Goal: Information Seeking & Learning: Understand process/instructions

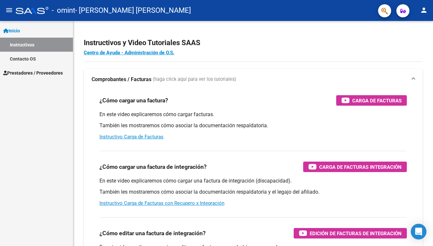
click at [33, 73] on span "Prestadores / Proveedores" at bounding box center [33, 72] width 60 height 7
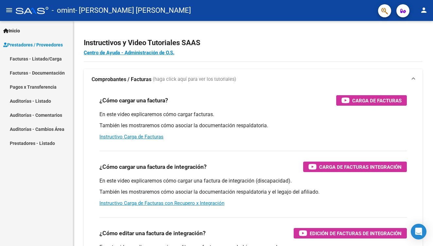
click at [43, 101] on link "Auditorías - Listado" at bounding box center [36, 101] width 73 height 14
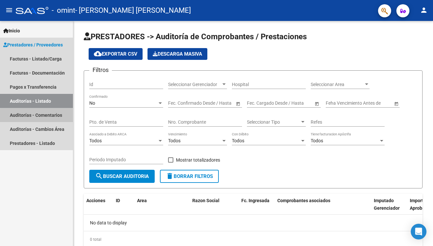
click at [41, 116] on link "Auditorías - Comentarios" at bounding box center [36, 115] width 73 height 14
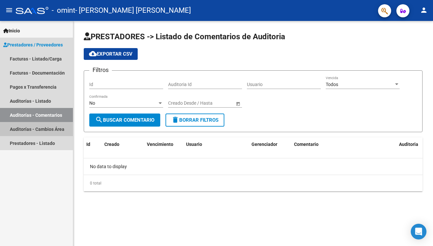
click at [40, 134] on link "Auditorías - Cambios Área" at bounding box center [36, 129] width 73 height 14
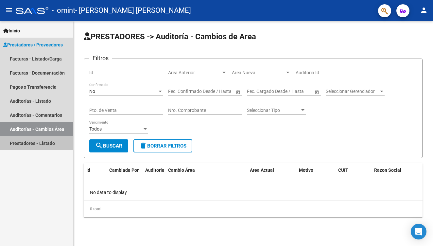
click at [41, 146] on link "Prestadores - Listado" at bounding box center [36, 143] width 73 height 14
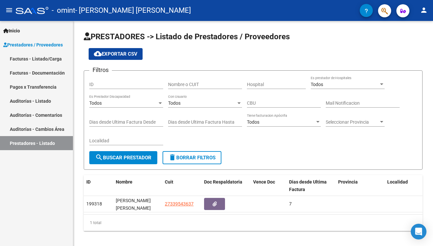
click at [28, 40] on link "Prestadores / Proveedores" at bounding box center [36, 45] width 73 height 14
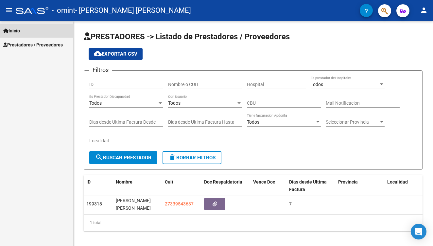
click at [18, 29] on span "Inicio" at bounding box center [11, 30] width 17 height 7
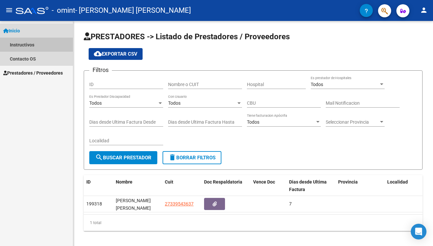
click at [29, 46] on link "Instructivos" at bounding box center [36, 45] width 73 height 14
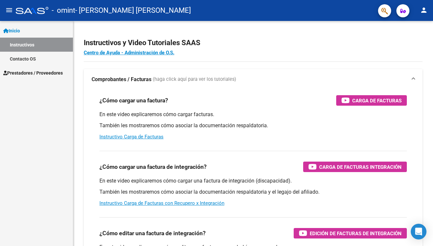
click at [31, 59] on link "Contacto OS" at bounding box center [36, 59] width 73 height 14
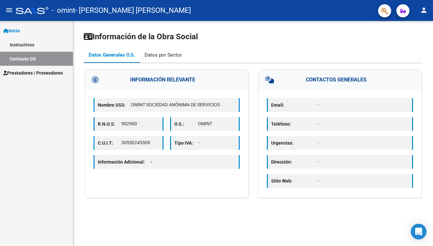
click at [166, 52] on div "Datos por Sector" at bounding box center [163, 54] width 37 height 7
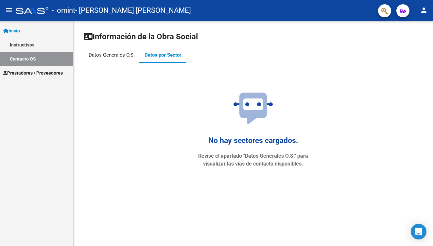
click at [109, 57] on div "Datos Generales O.S." at bounding box center [112, 54] width 46 height 7
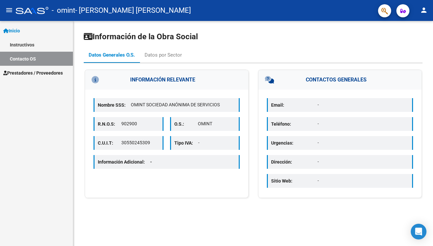
click at [25, 30] on link "Inicio" at bounding box center [36, 31] width 73 height 14
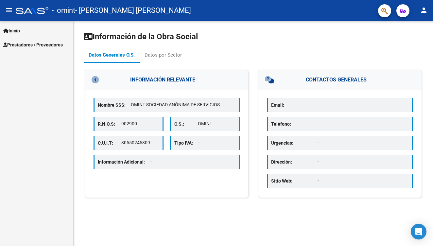
click at [27, 44] on span "Prestadores / Proveedores" at bounding box center [33, 44] width 60 height 7
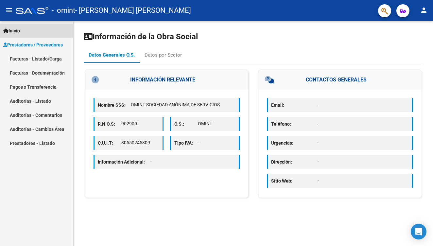
click at [15, 31] on span "Inicio" at bounding box center [11, 30] width 17 height 7
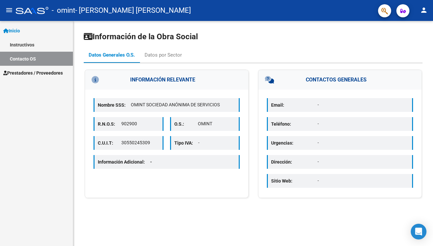
click at [34, 10] on div at bounding box center [32, 10] width 33 height 7
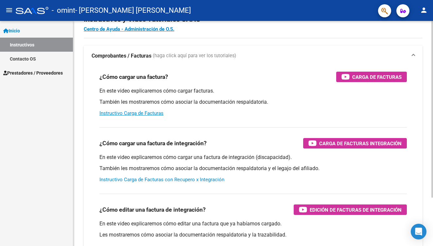
scroll to position [18, 0]
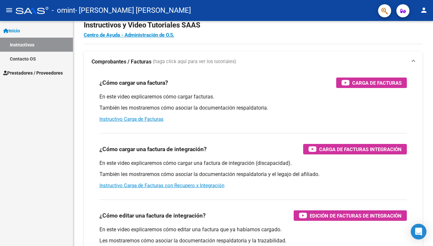
click at [27, 44] on link "Instructivos" at bounding box center [36, 45] width 73 height 14
click at [42, 72] on span "Prestadores / Proveedores" at bounding box center [33, 72] width 60 height 7
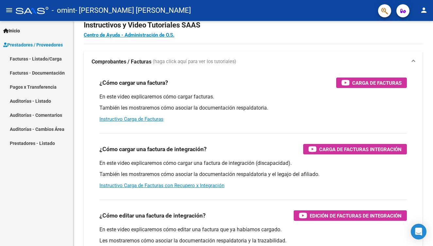
click at [43, 43] on span "Prestadores / Proveedores" at bounding box center [33, 44] width 60 height 7
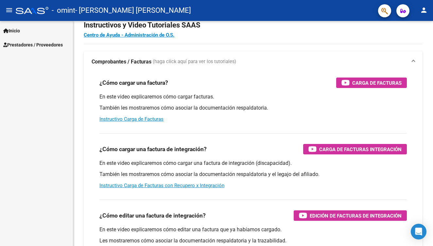
click at [18, 30] on span "Inicio" at bounding box center [11, 30] width 17 height 7
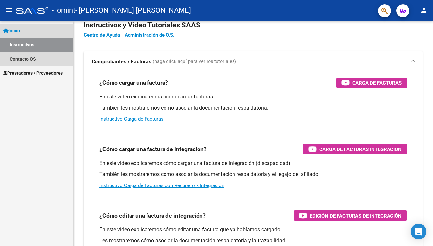
click at [51, 41] on link "Instructivos" at bounding box center [36, 45] width 73 height 14
click at [43, 55] on link "Contacto OS" at bounding box center [36, 59] width 73 height 14
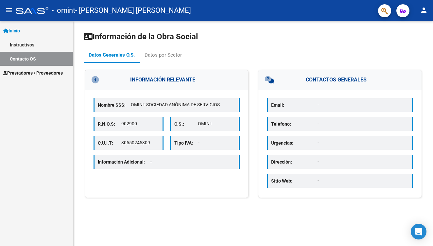
click at [38, 47] on link "Instructivos" at bounding box center [36, 45] width 73 height 14
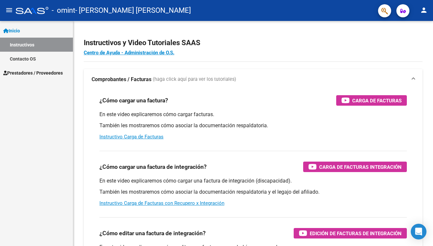
click at [28, 29] on link "Inicio" at bounding box center [36, 31] width 73 height 14
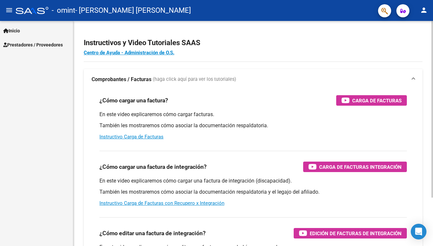
click at [278, 205] on div "En este video explicaremos cómo cargar una factura de integración (discapacidad…" at bounding box center [252, 191] width 307 height 29
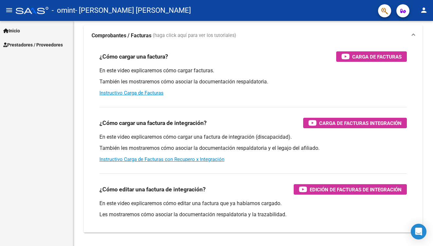
click at [19, 31] on span "Inicio" at bounding box center [11, 30] width 17 height 7
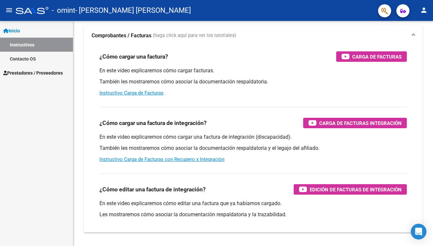
click at [19, 31] on span "Inicio" at bounding box center [11, 30] width 17 height 7
